Goal: Transaction & Acquisition: Purchase product/service

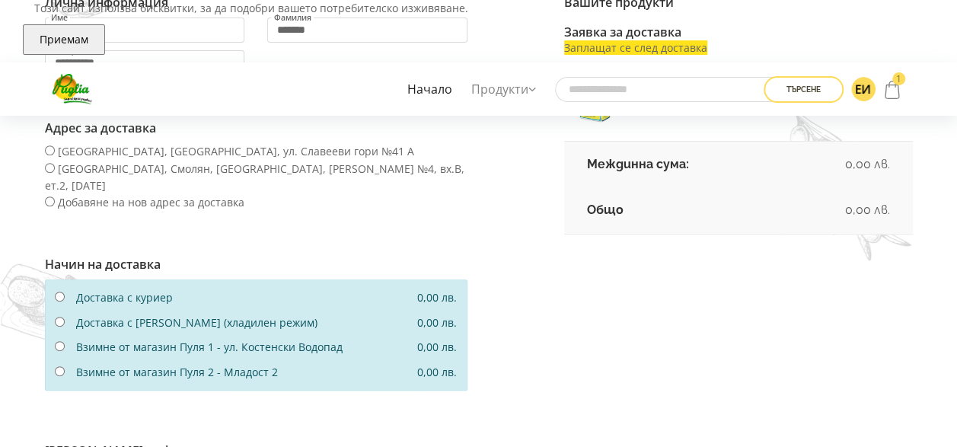
scroll to position [228, 0]
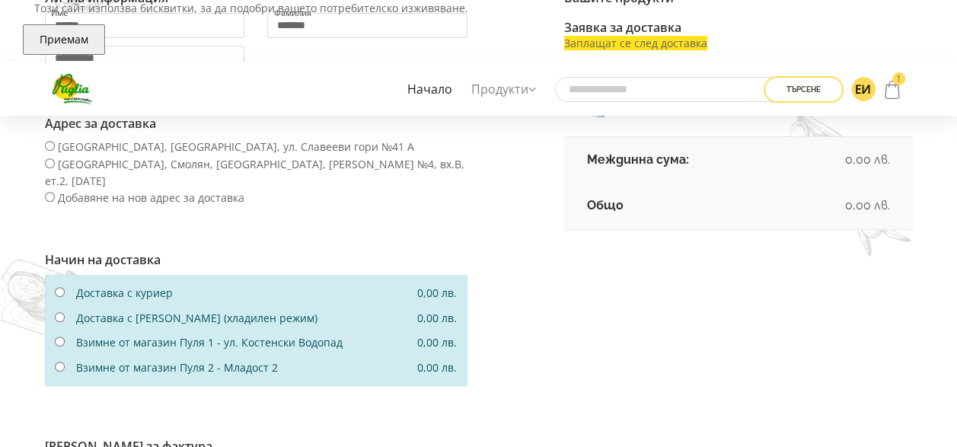
click at [65, 285] on div at bounding box center [59, 293] width 33 height 17
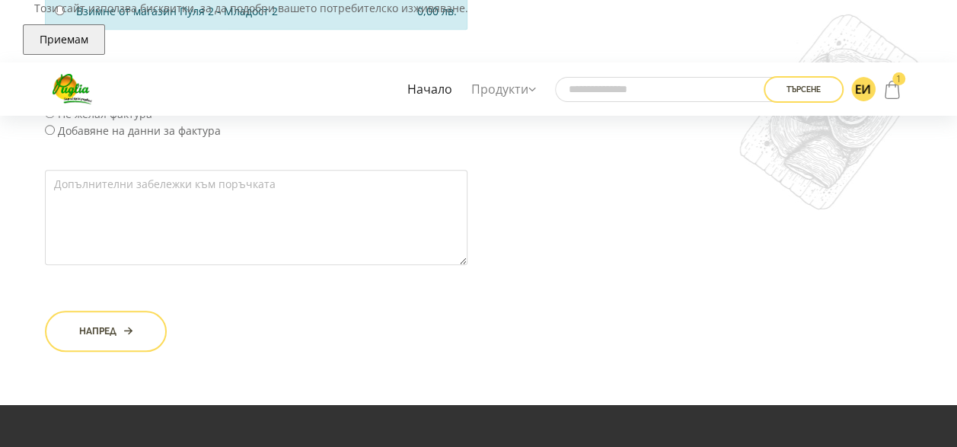
scroll to position [609, 0]
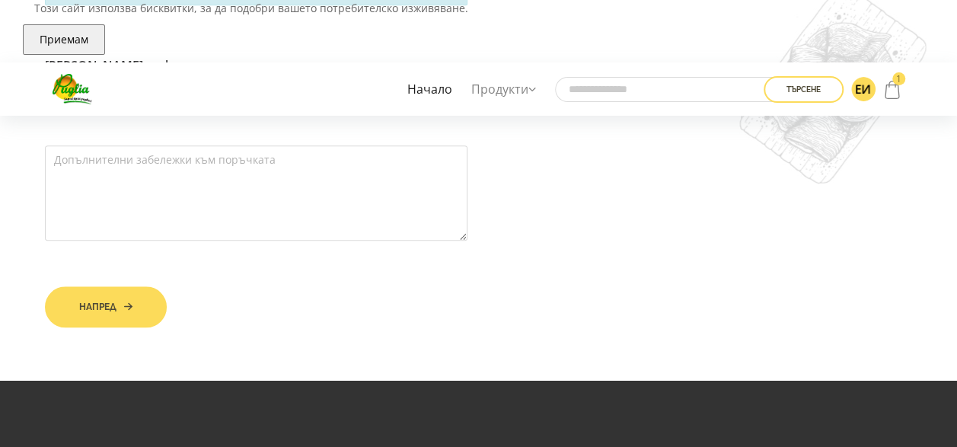
click at [135, 288] on button "Напред" at bounding box center [106, 306] width 122 height 41
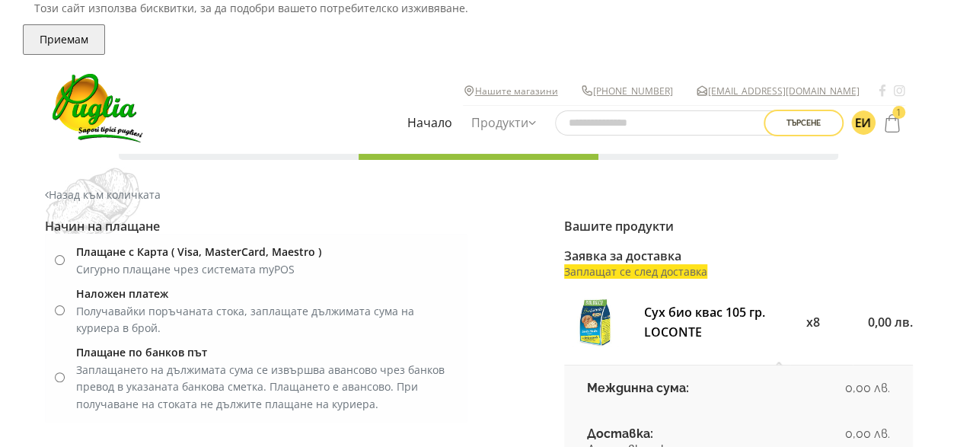
click at [64, 308] on div at bounding box center [59, 311] width 33 height 17
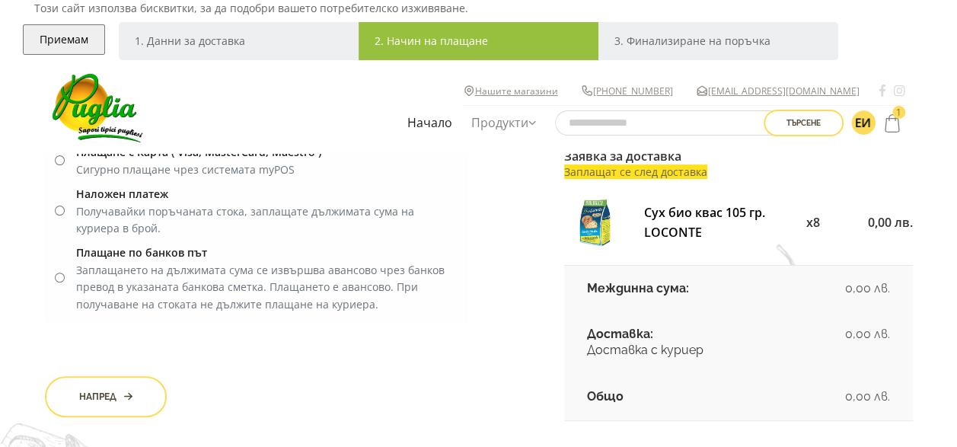
scroll to position [76, 0]
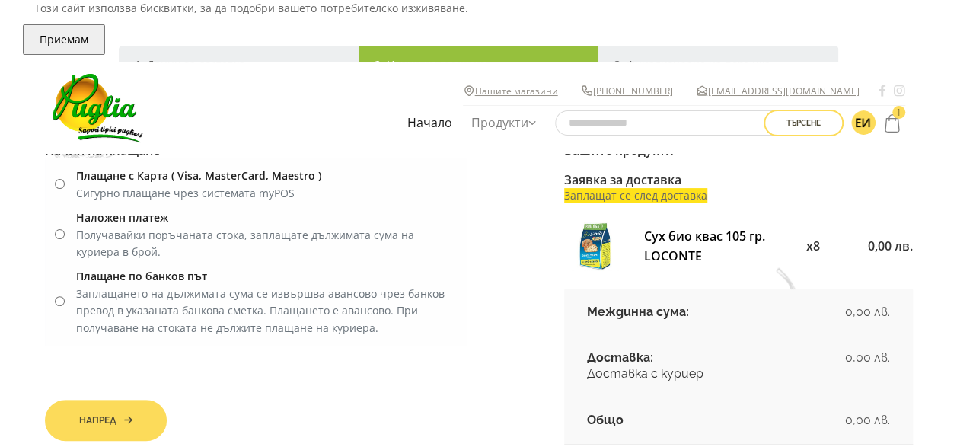
click at [127, 409] on button "Напред" at bounding box center [106, 420] width 122 height 41
